Goal: Transaction & Acquisition: Purchase product/service

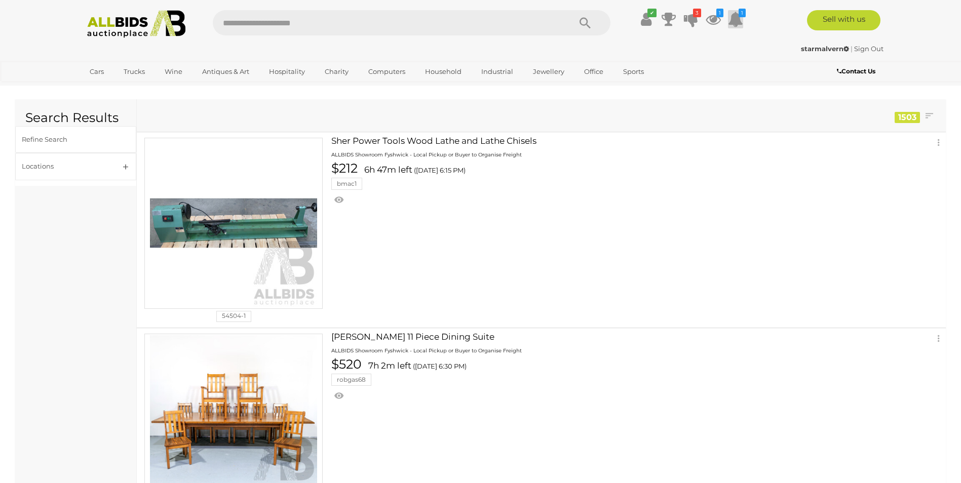
click at [744, 17] on icon "1" at bounding box center [742, 13] width 7 height 9
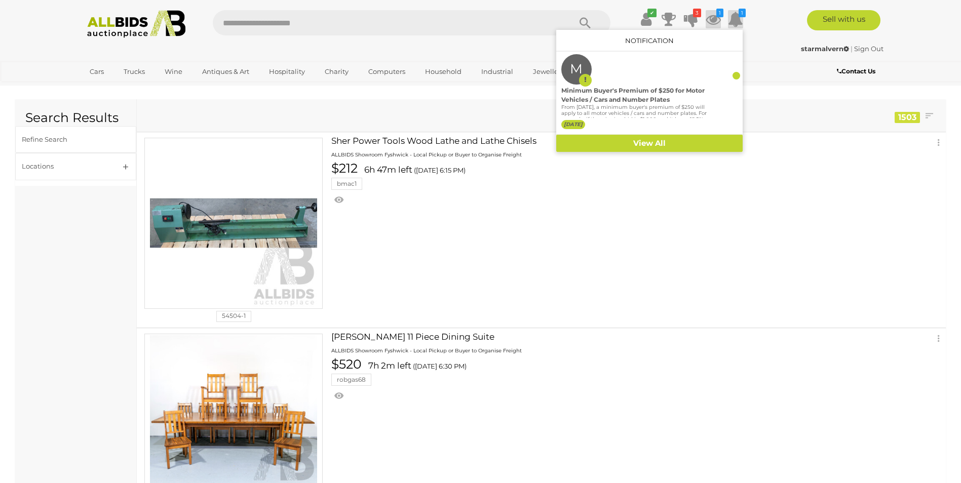
click at [712, 16] on icon at bounding box center [713, 19] width 15 height 18
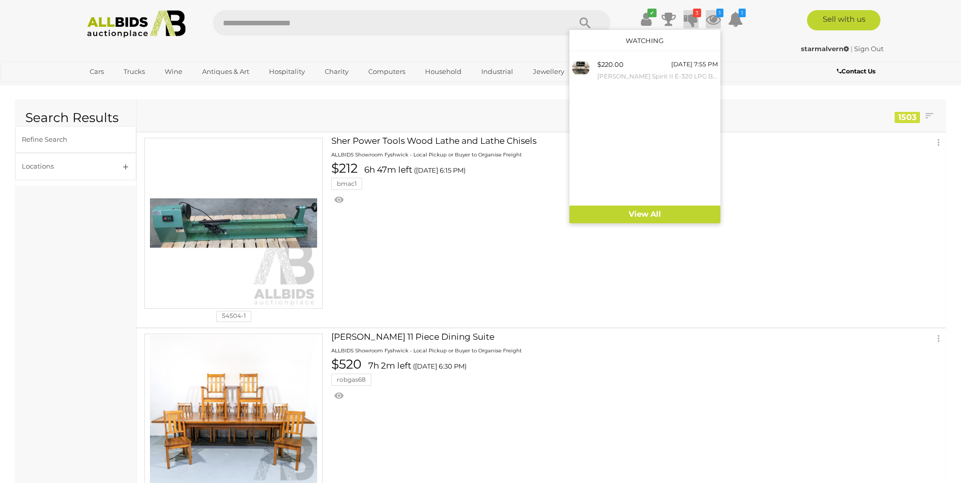
click at [684, 21] on icon at bounding box center [691, 19] width 14 height 18
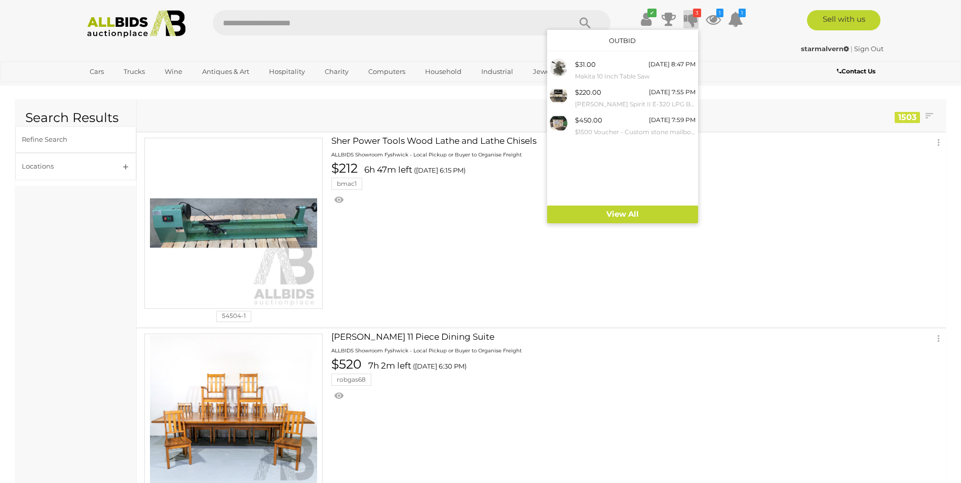
drag, startPoint x: 320, startPoint y: 18, endPoint x: 327, endPoint y: 14, distance: 8.0
click at [326, 14] on input "text" at bounding box center [387, 22] width 348 height 25
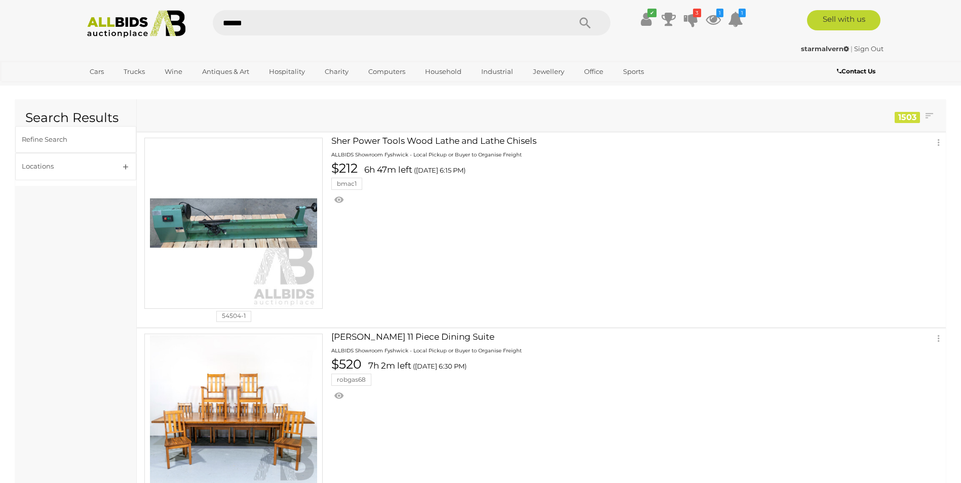
type input "*******"
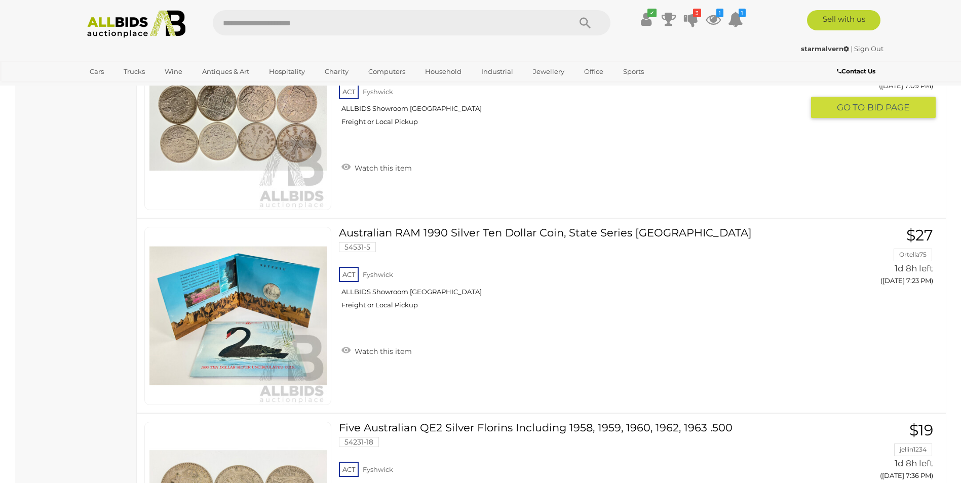
scroll to position [3040, 0]
click at [246, 23] on input "text" at bounding box center [387, 22] width 348 height 25
type input "*****"
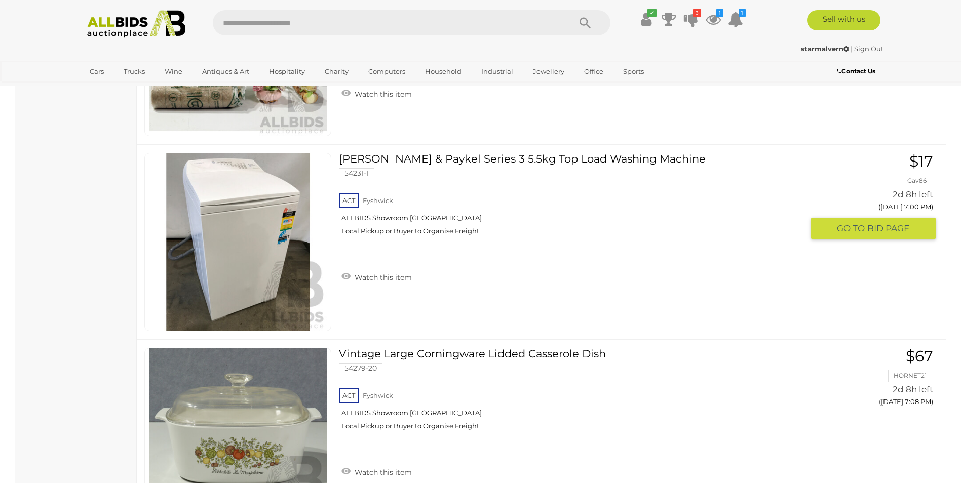
scroll to position [7432, 0]
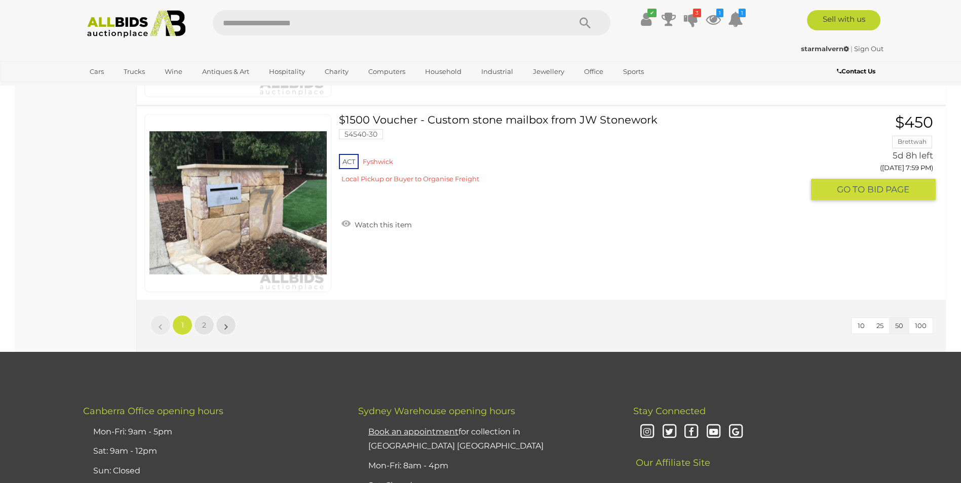
scroll to position [9594, 0]
